Goal: Information Seeking & Learning: Learn about a topic

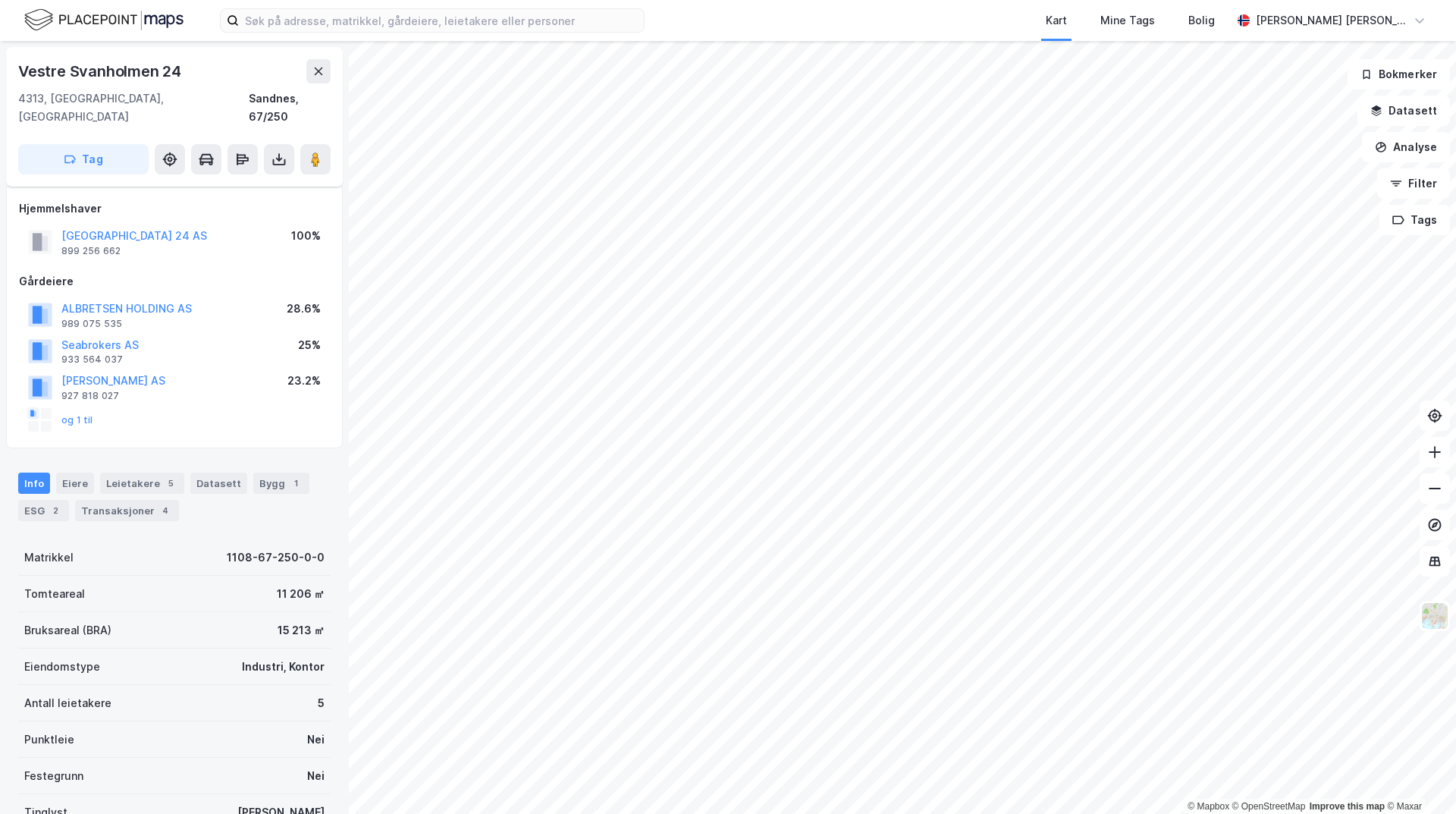
scroll to position [115, 0]
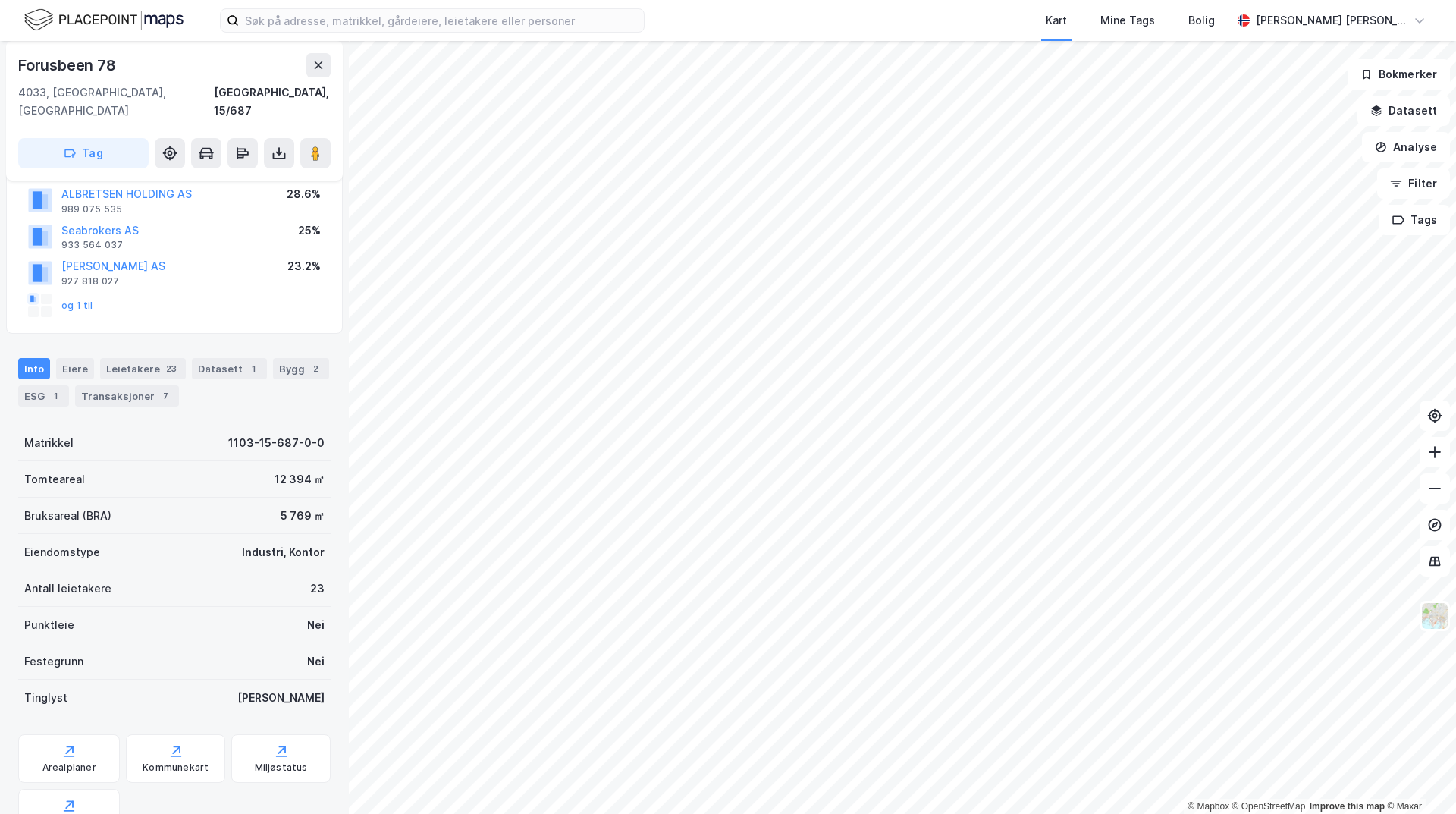
scroll to position [115, 0]
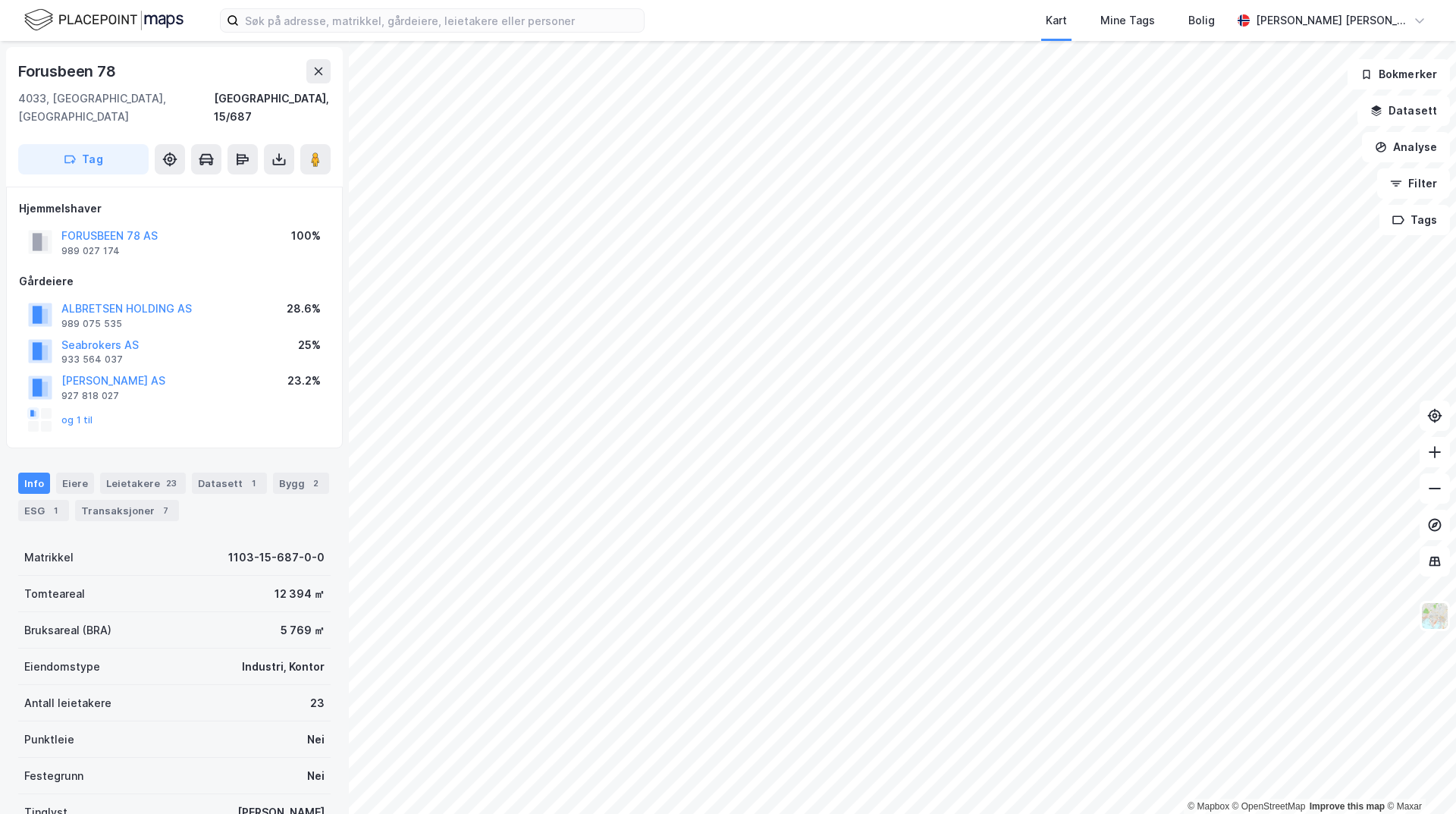
scroll to position [115, 0]
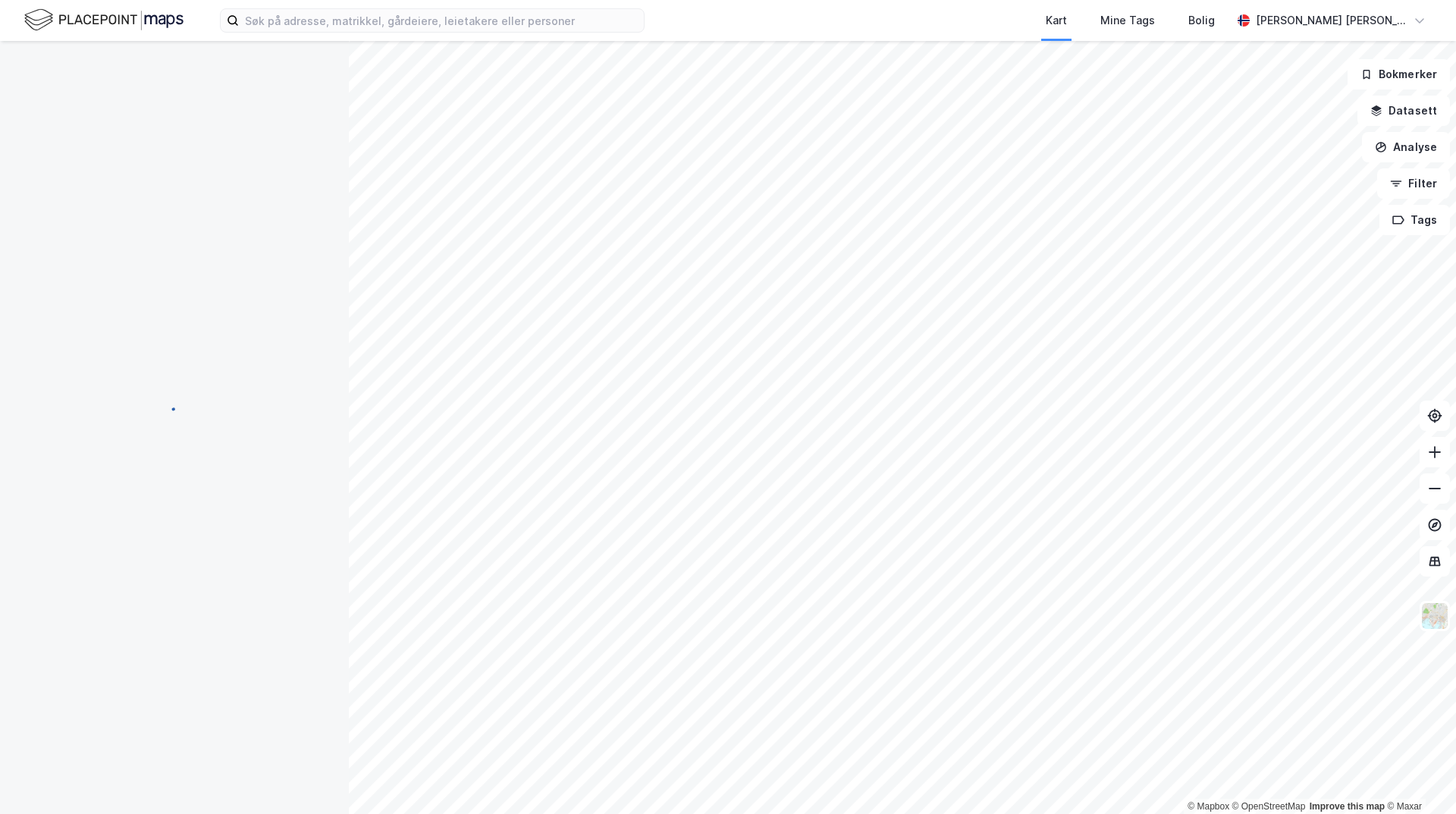
scroll to position [2, 0]
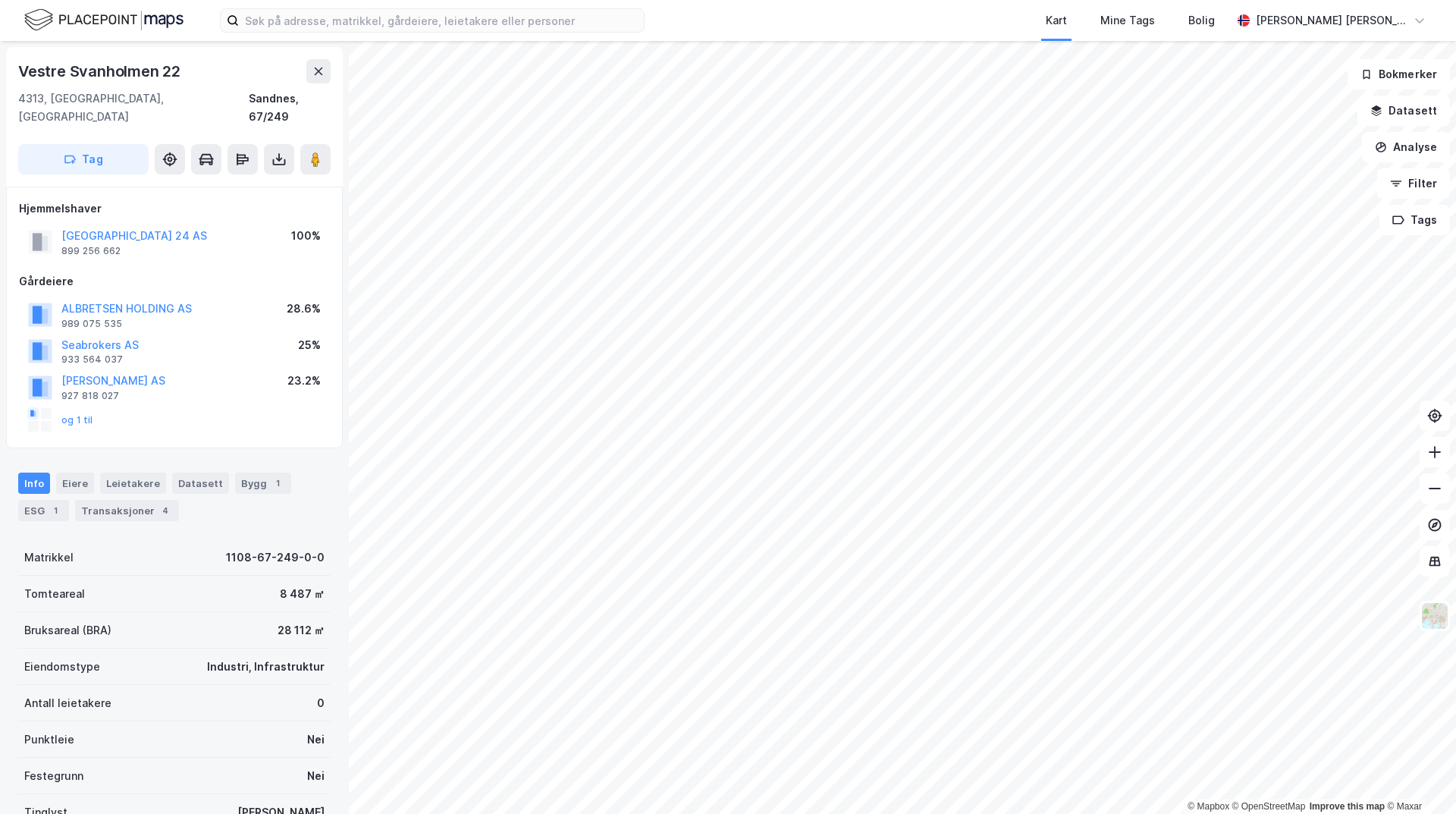
scroll to position [2, 0]
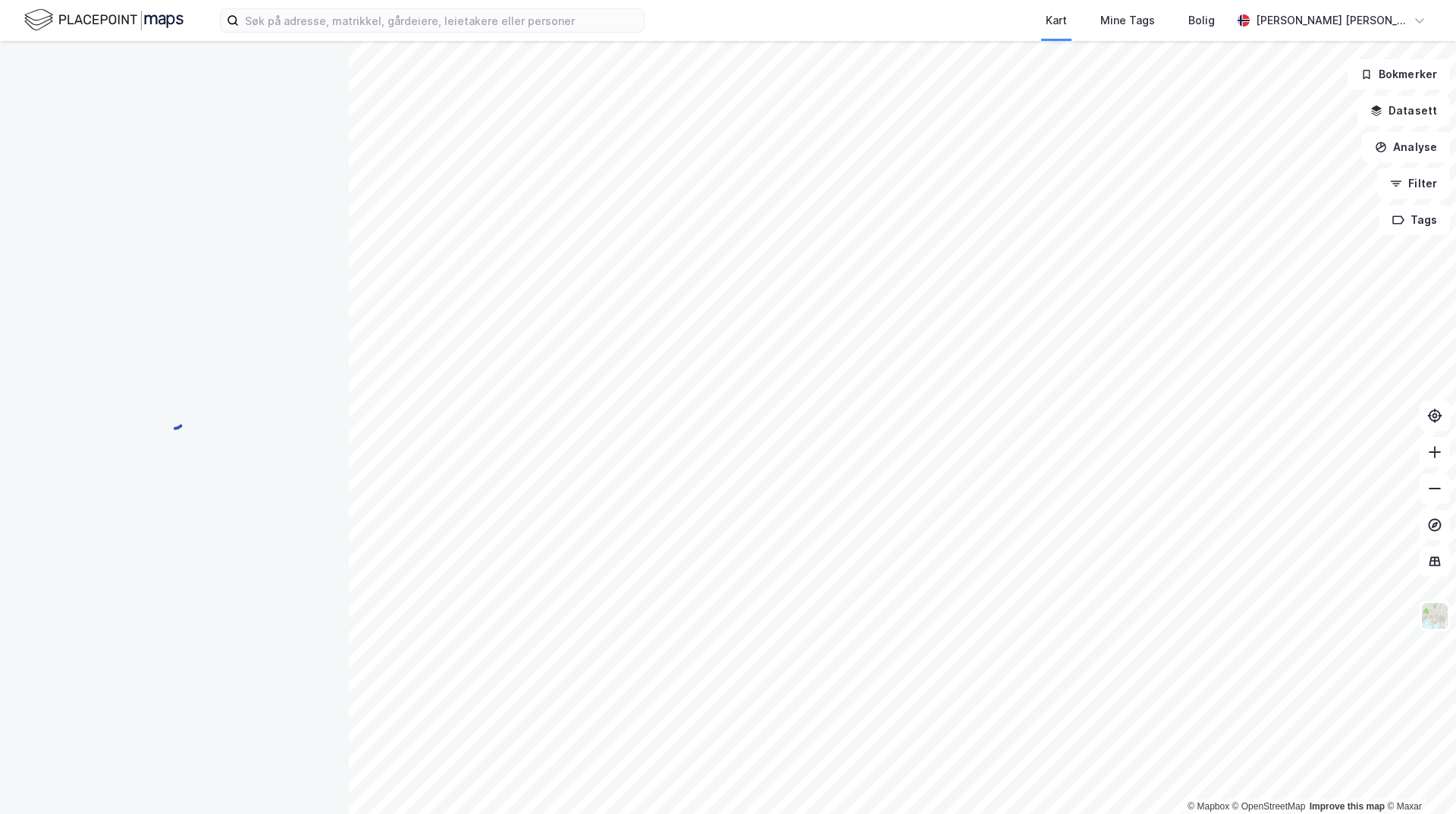
scroll to position [2, 0]
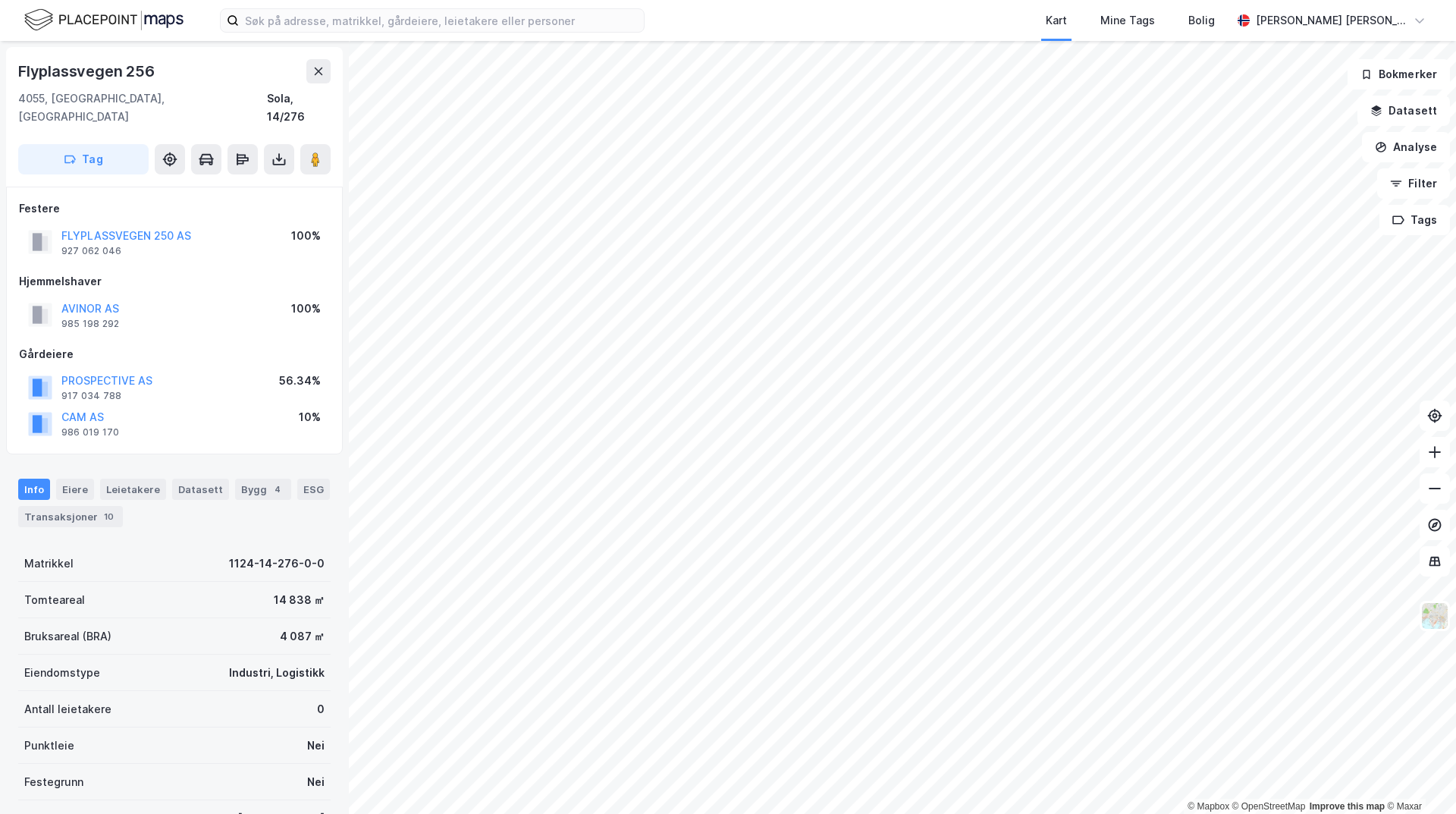
scroll to position [2, 0]
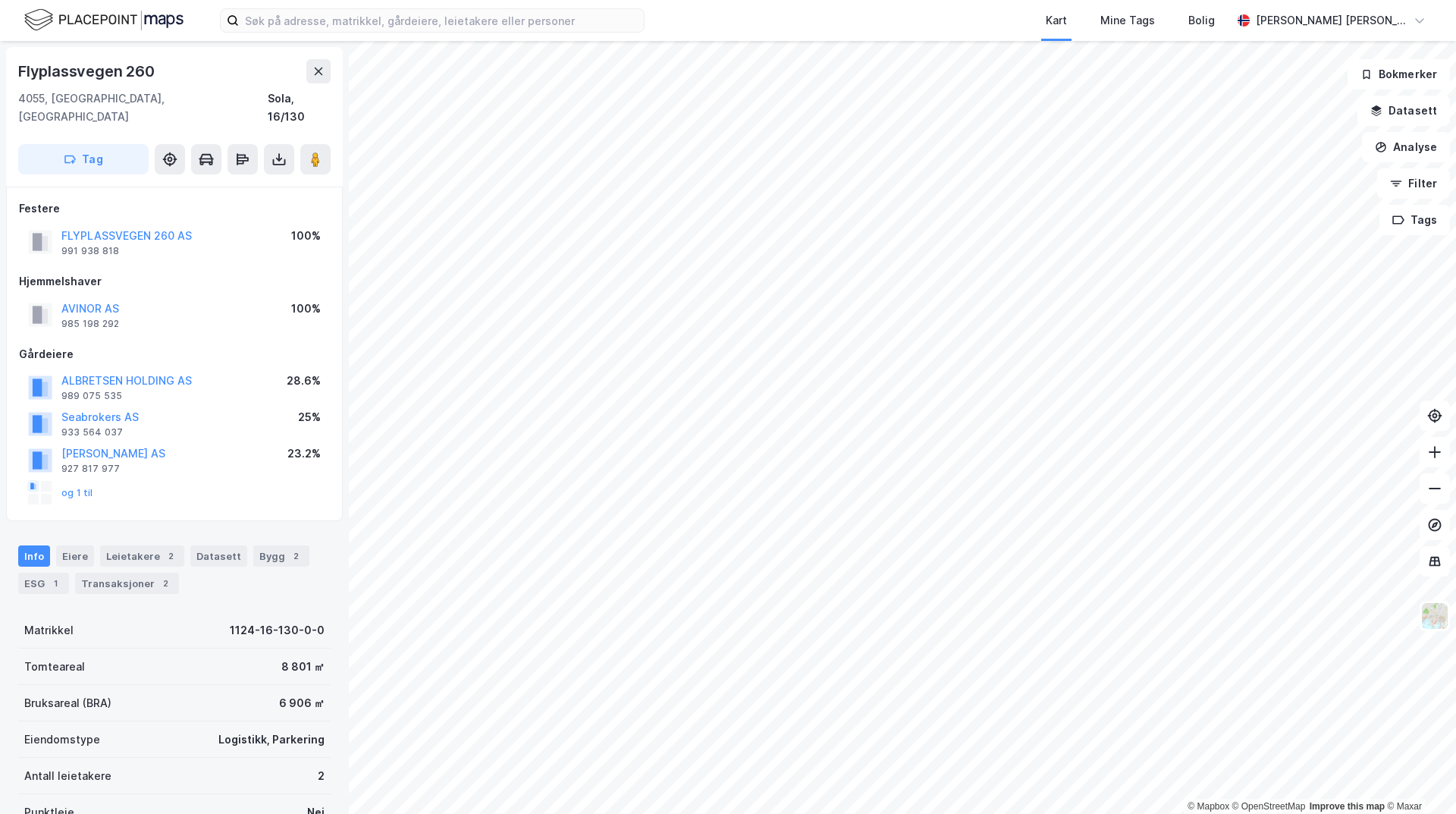
scroll to position [2, 0]
